Goal: Find contact information: Find contact information

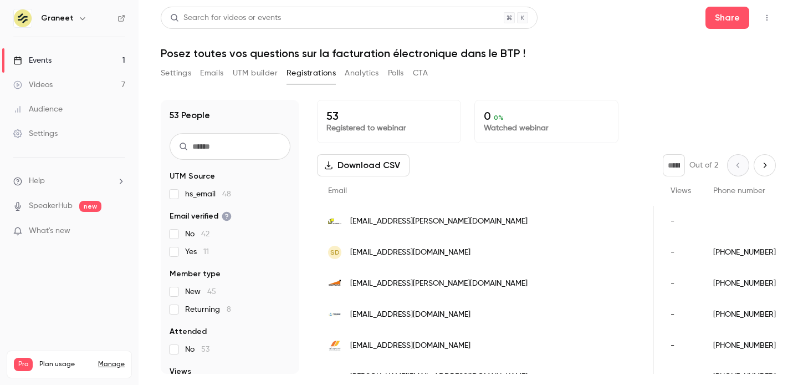
scroll to position [0, 321]
drag, startPoint x: 648, startPoint y: 249, endPoint x: 730, endPoint y: 255, distance: 82.2
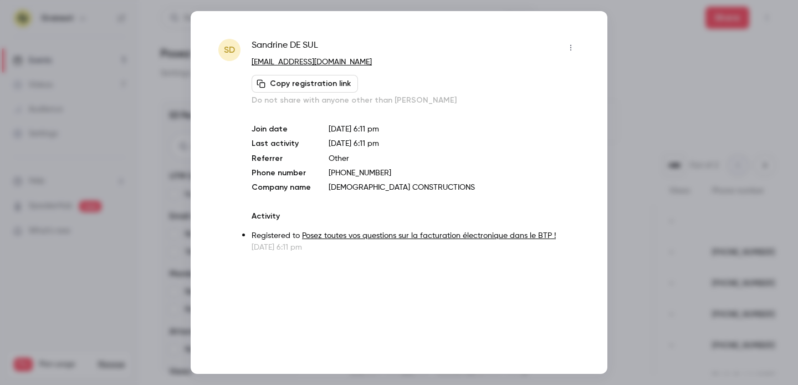
copy div "[DEMOGRAPHIC_DATA] CONSTRUCTIONS"
click at [283, 44] on span "Sandrine DE SUL" at bounding box center [285, 48] width 67 height 18
copy div "Sandrine DE SUL"
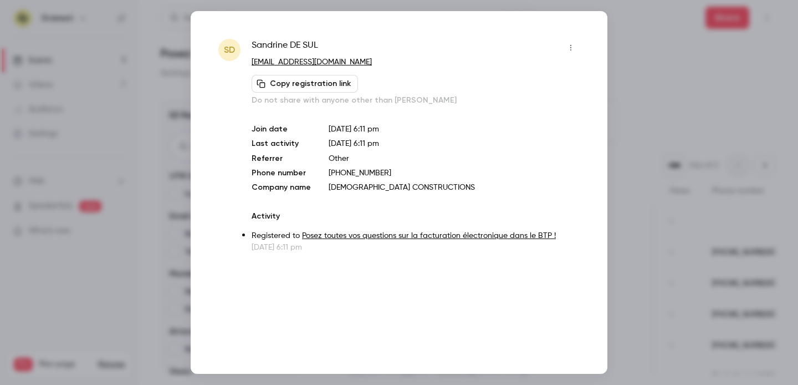
click at [647, 59] on div at bounding box center [399, 192] width 798 height 385
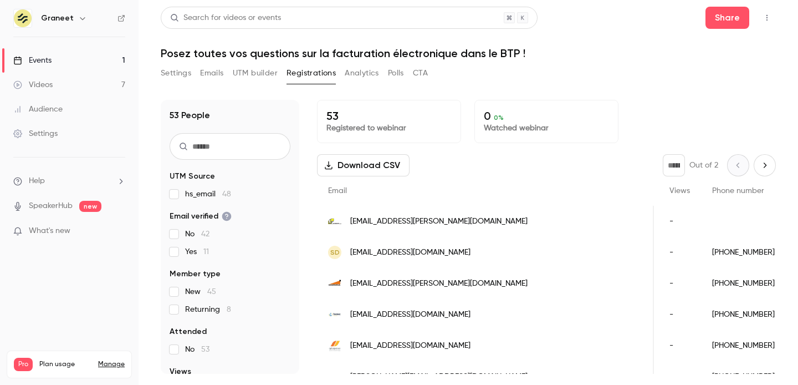
click at [430, 221] on span "administratif@landron.fr" at bounding box center [438, 222] width 177 height 12
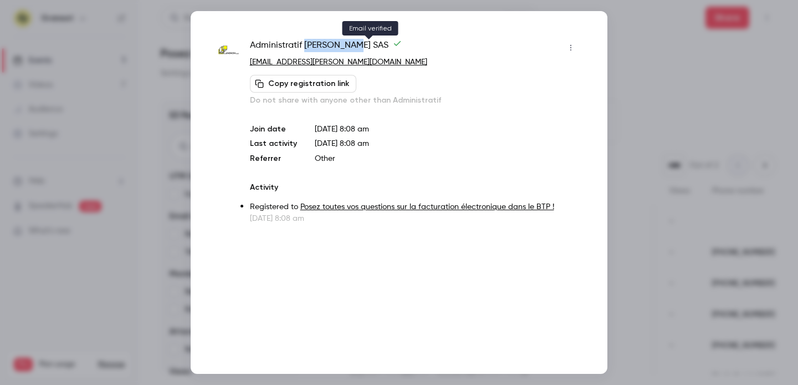
drag, startPoint x: 303, startPoint y: 45, endPoint x: 370, endPoint y: 47, distance: 67.1
click at [370, 47] on span "Administratif LANDRON SAS" at bounding box center [326, 48] width 152 height 18
copy span "LANDRON SAS"
click at [655, 38] on div at bounding box center [399, 192] width 798 height 385
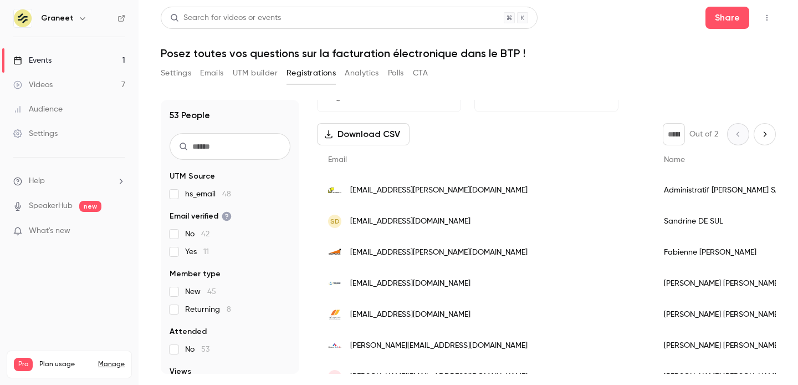
scroll to position [33, 0]
